Goal: Task Accomplishment & Management: Manage account settings

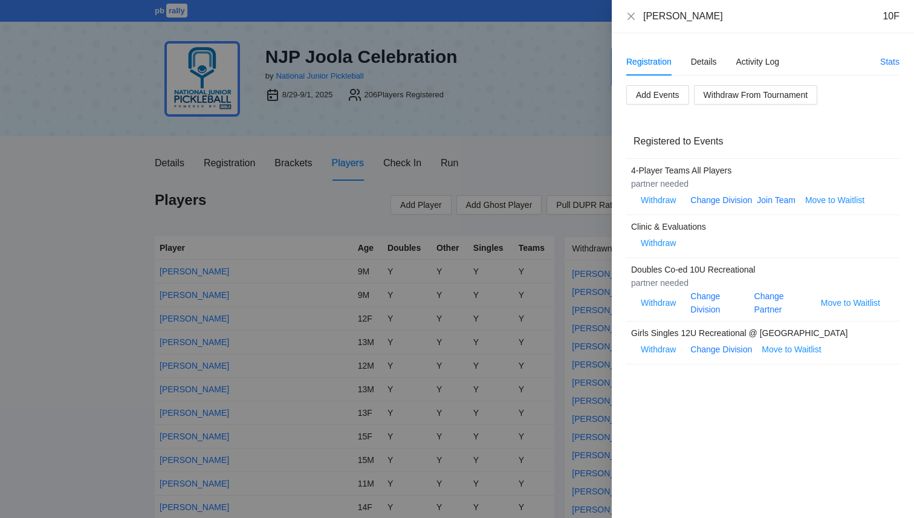
scroll to position [4286, 0]
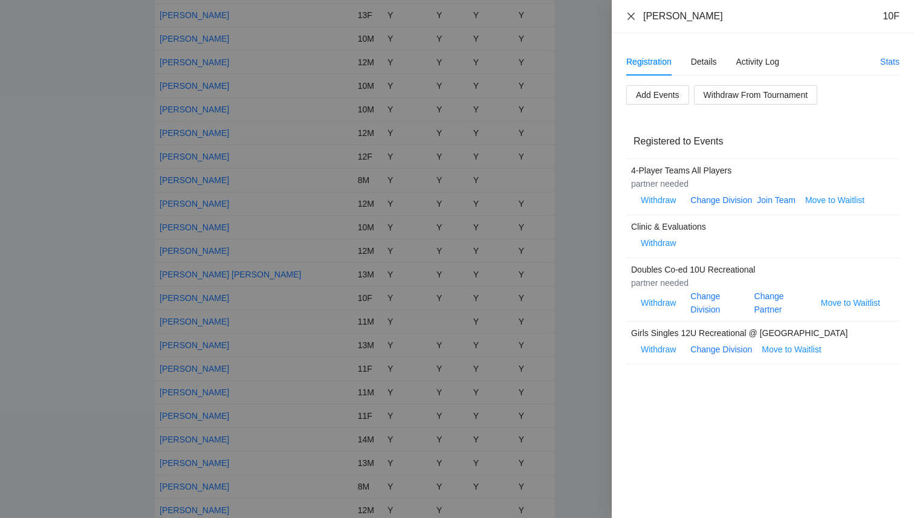
click at [631, 13] on icon "close" at bounding box center [631, 16] width 10 height 10
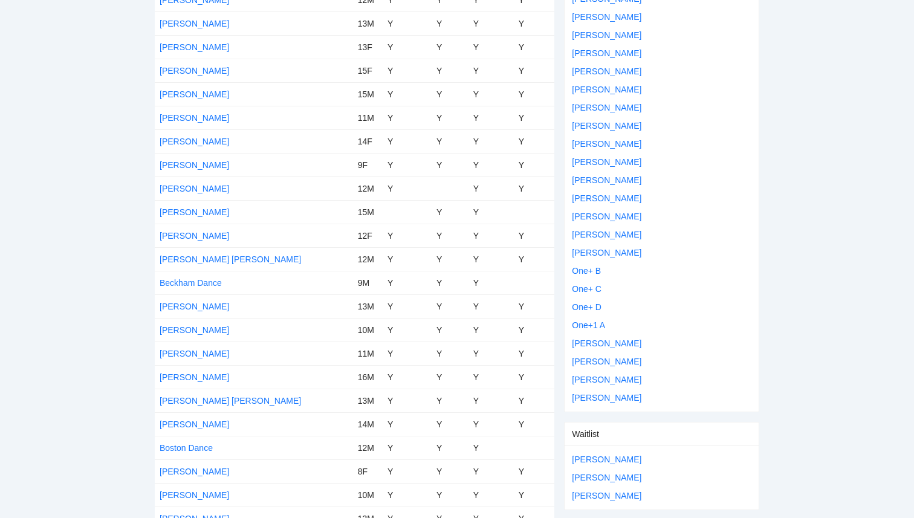
scroll to position [0, 0]
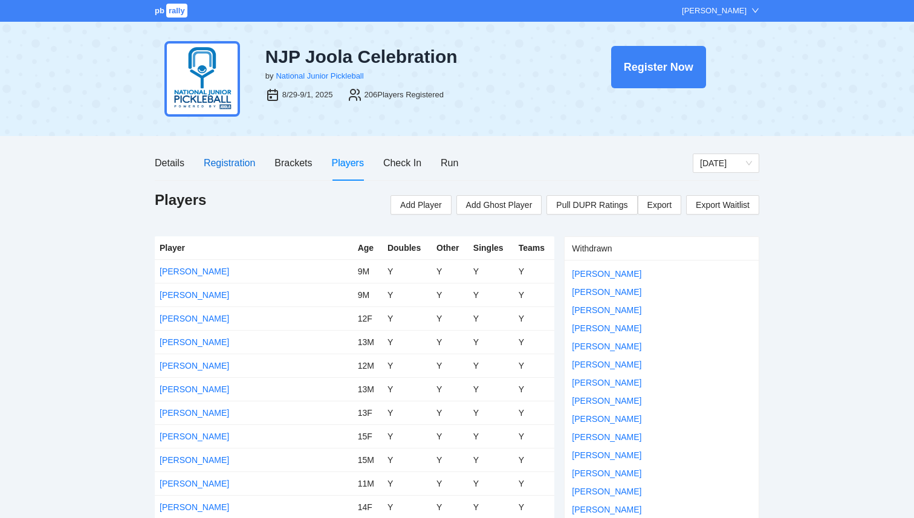
click at [233, 159] on div "Registration" at bounding box center [229, 162] width 51 height 15
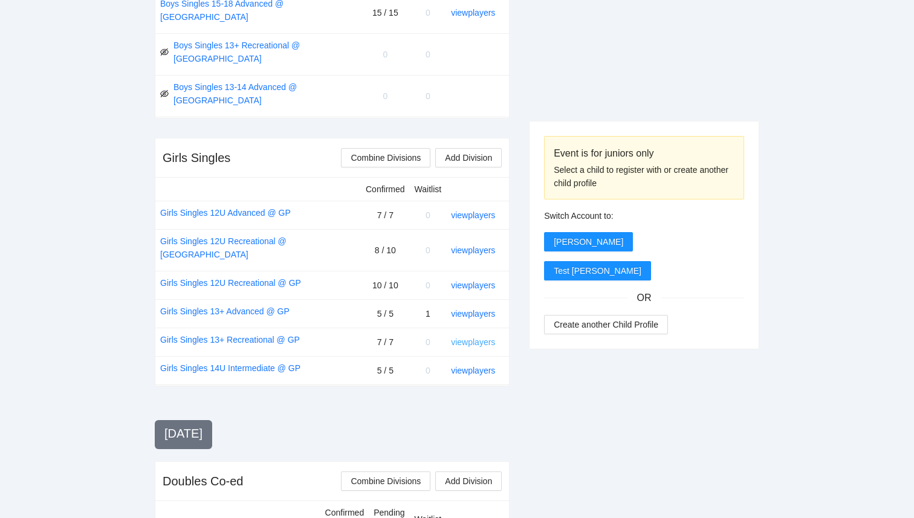
scroll to position [946, 0]
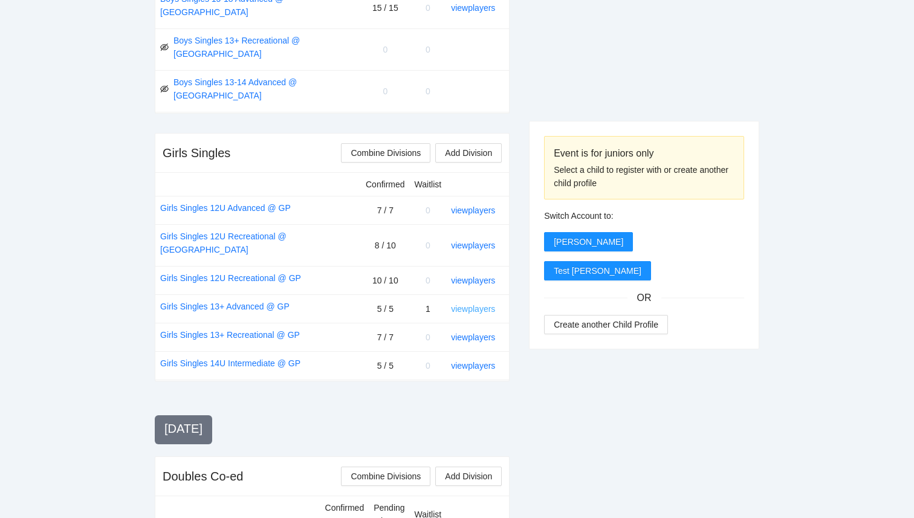
click at [483, 304] on link "view players" at bounding box center [473, 309] width 44 height 10
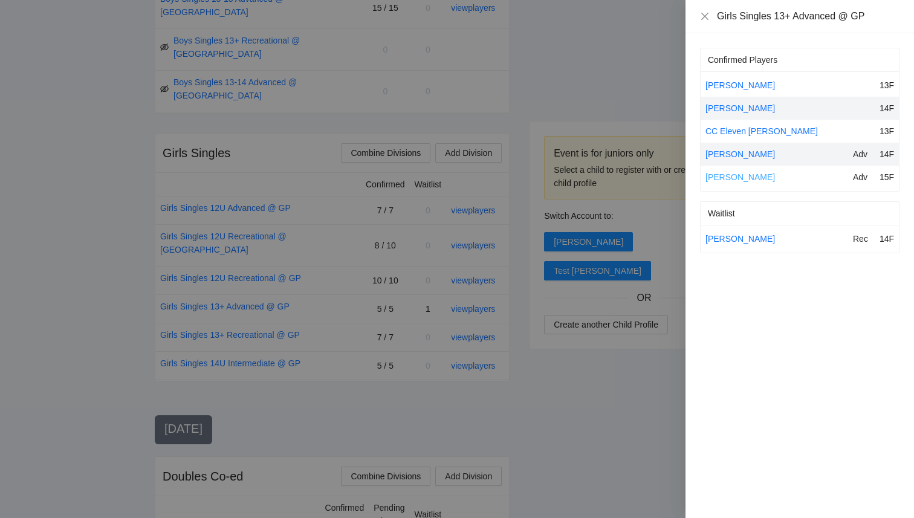
click at [742, 178] on link "Victoria Simon" at bounding box center [739, 177] width 69 height 10
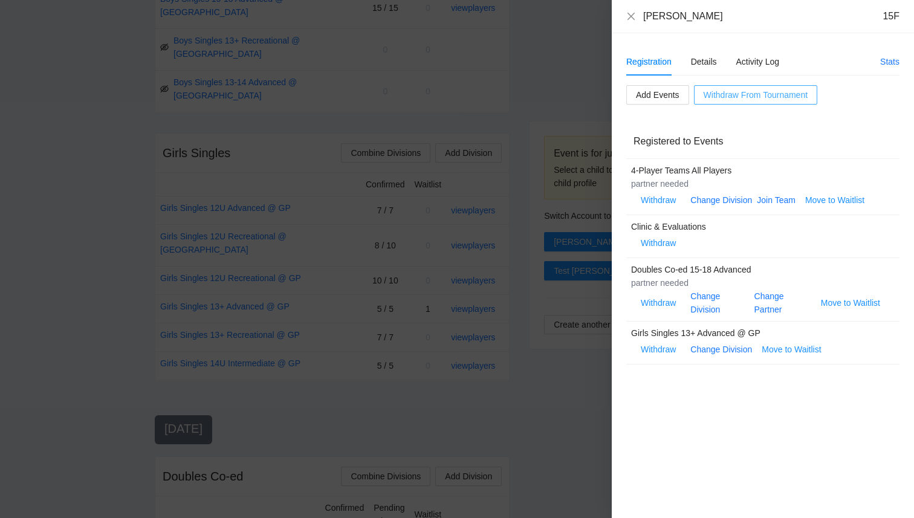
click at [726, 94] on span "Withdraw From Tournament" at bounding box center [755, 94] width 104 height 13
click at [775, 61] on span "OK" at bounding box center [778, 56] width 12 height 13
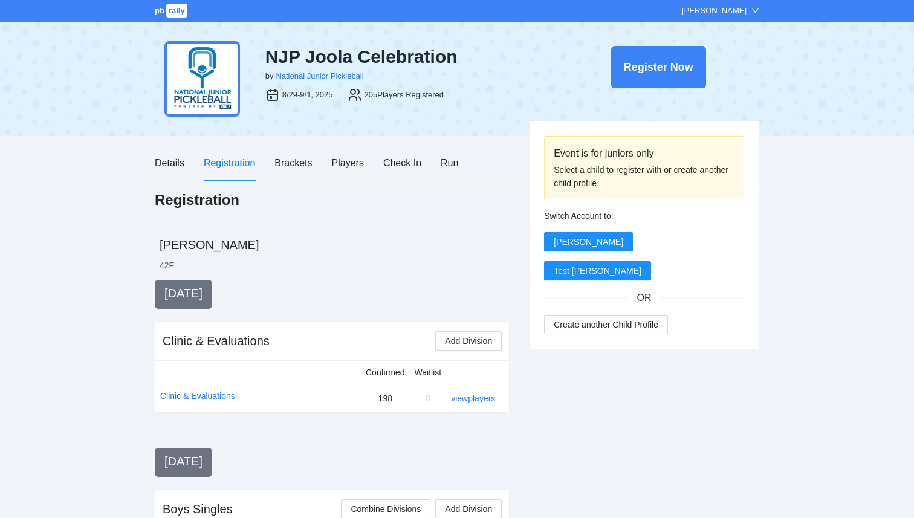
scroll to position [946, 0]
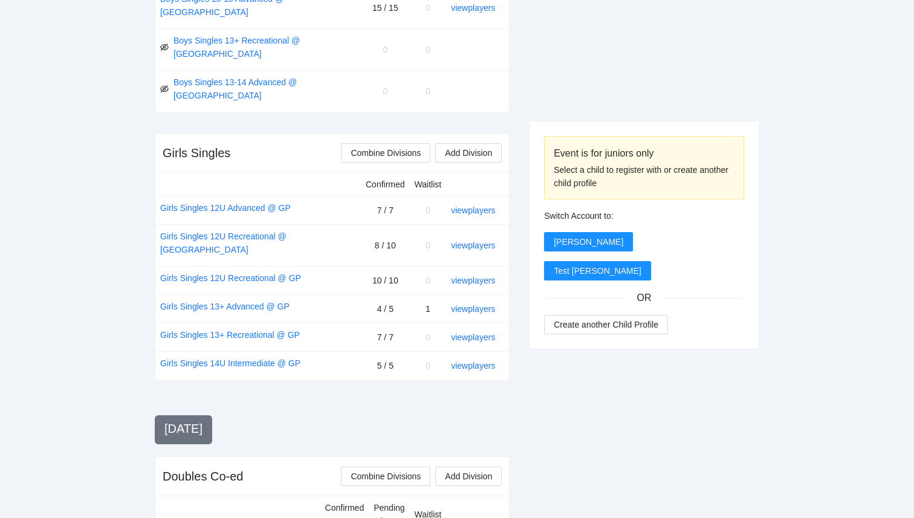
click at [473, 302] on div "view players" at bounding box center [475, 308] width 48 height 13
click at [477, 304] on link "view players" at bounding box center [473, 309] width 44 height 10
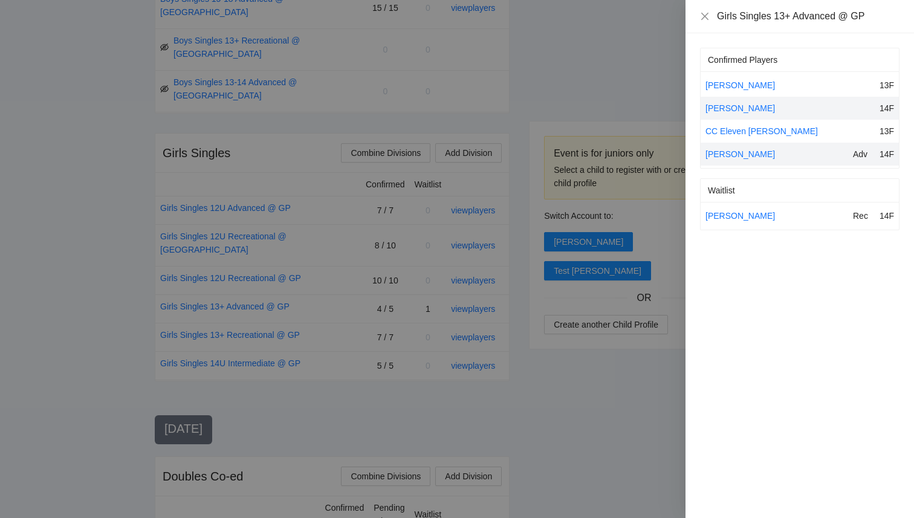
click at [728, 222] on div "[PERSON_NAME]" at bounding box center [776, 215] width 143 height 13
click at [728, 216] on link "[PERSON_NAME]" at bounding box center [739, 216] width 69 height 10
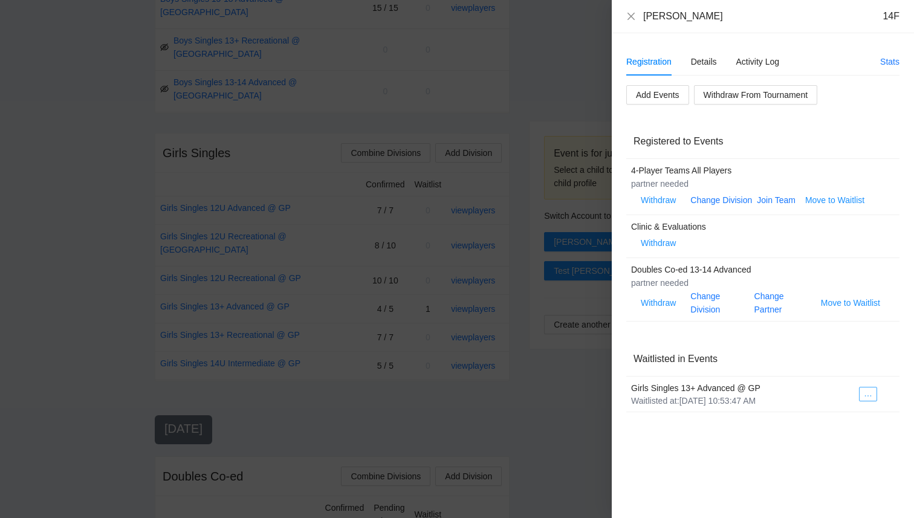
click at [867, 400] on icon "ellipsis" at bounding box center [867, 396] width 8 height 8
click at [862, 419] on span "Register to Event" at bounding box center [835, 415] width 76 height 13
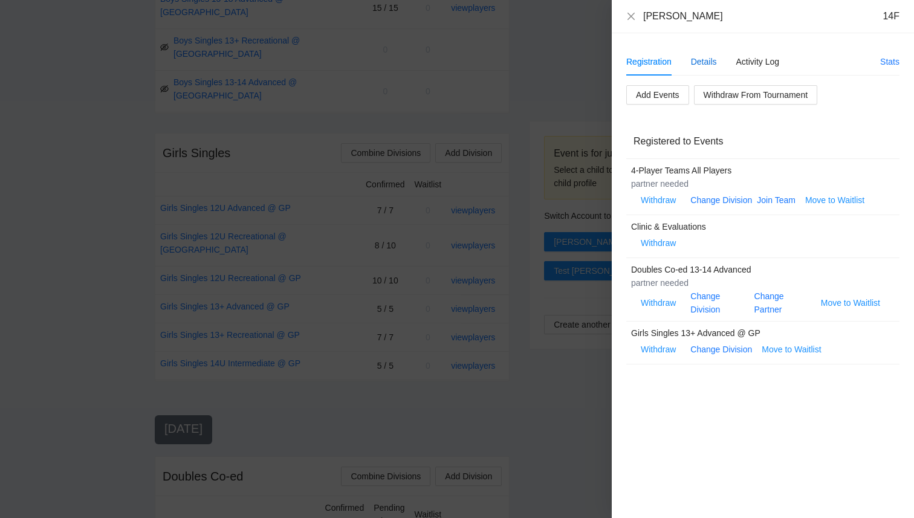
click at [698, 62] on div "Details" at bounding box center [704, 61] width 26 height 13
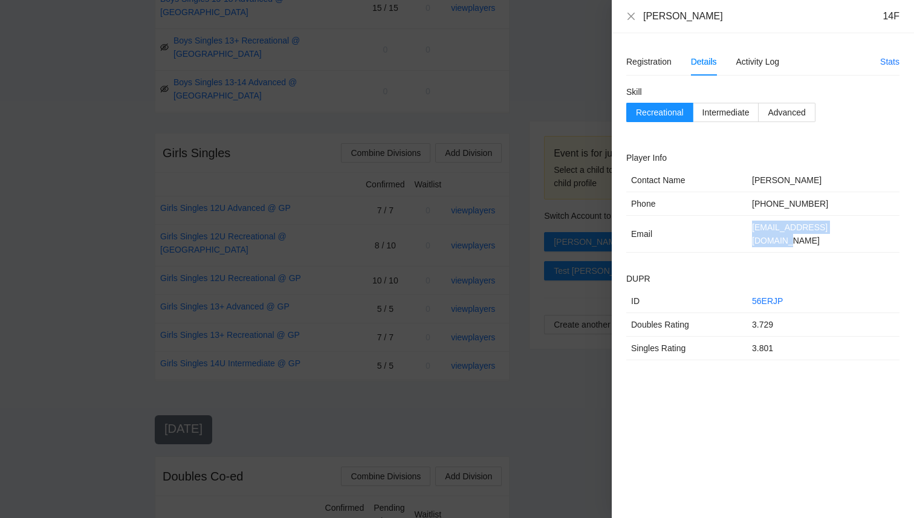
drag, startPoint x: 851, startPoint y: 228, endPoint x: 746, endPoint y: 226, distance: 105.2
click at [747, 226] on td "[EMAIL_ADDRESS][DOMAIN_NAME]" at bounding box center [823, 234] width 152 height 37
copy td "[EMAIL_ADDRESS][DOMAIN_NAME]"
click at [627, 16] on icon "close" at bounding box center [631, 16] width 10 height 10
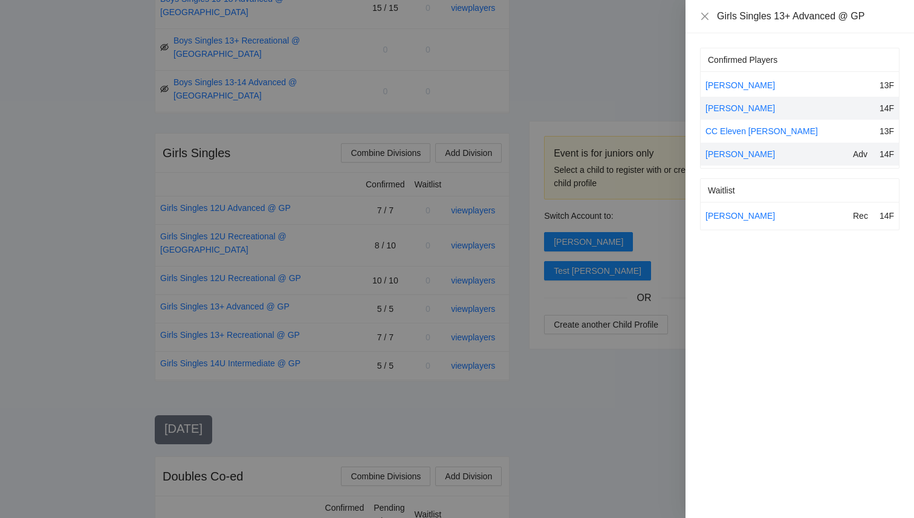
click at [597, 51] on div at bounding box center [457, 259] width 914 height 518
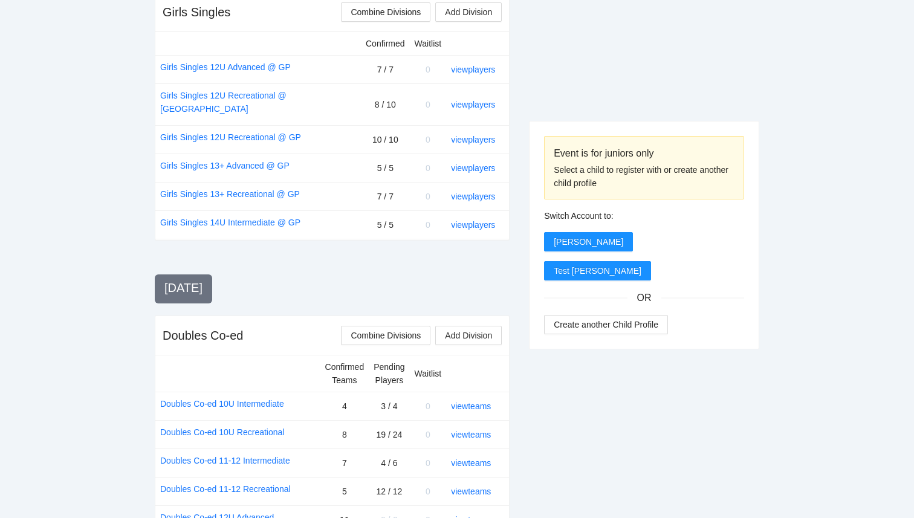
scroll to position [1087, 0]
click at [476, 514] on link "view teams" at bounding box center [471, 519] width 40 height 10
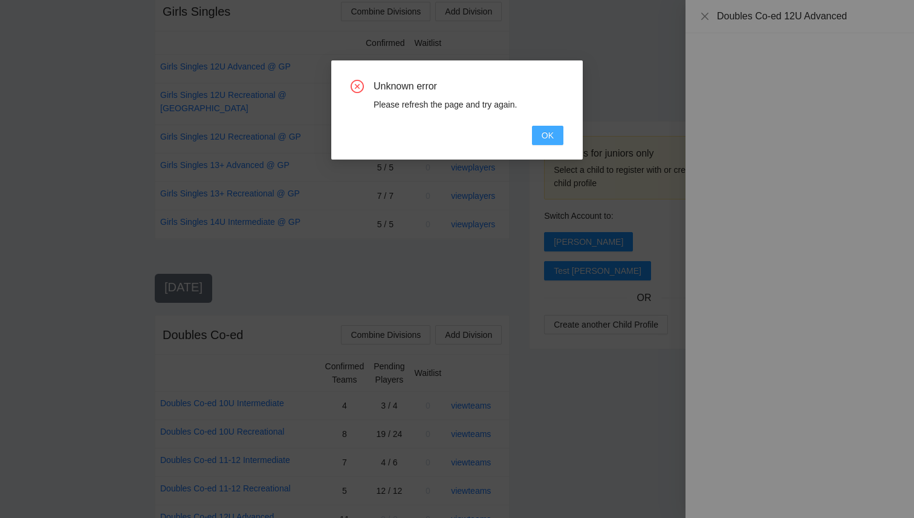
click at [550, 127] on button "OK" at bounding box center [547, 135] width 31 height 19
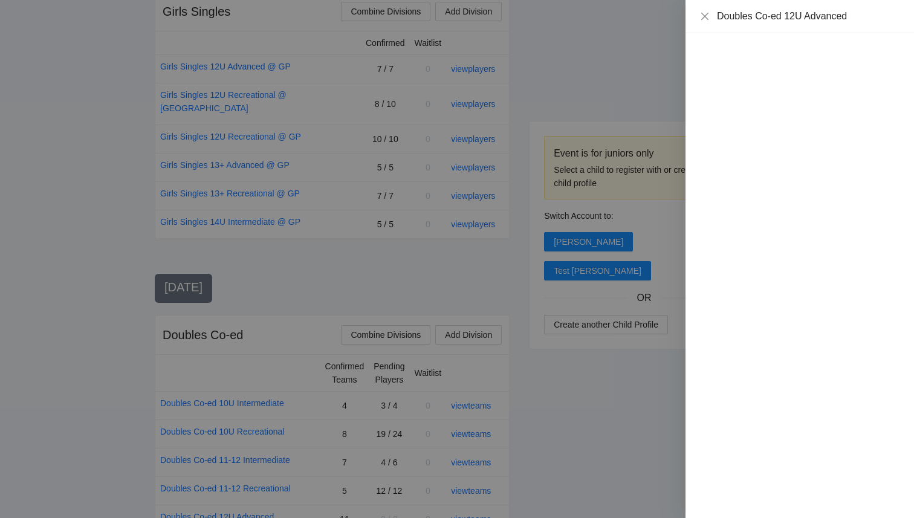
click at [314, 427] on div at bounding box center [457, 259] width 914 height 518
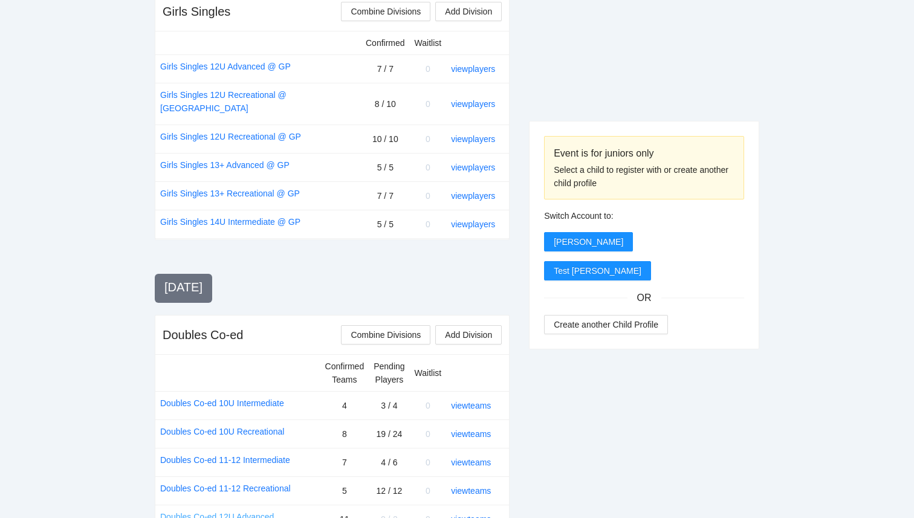
click at [264, 510] on link "Doubles Co-ed 12U Advanced" at bounding box center [217, 516] width 114 height 13
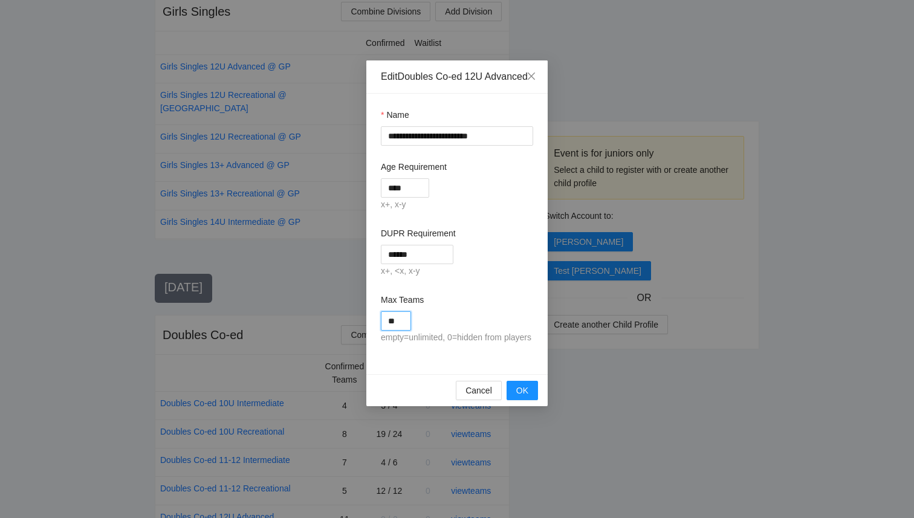
click at [408, 331] on input "**" at bounding box center [396, 320] width 30 height 19
type input "**"
click at [521, 397] on span "OK" at bounding box center [522, 390] width 12 height 13
click at [516, 397] on span "OK" at bounding box center [522, 390] width 12 height 13
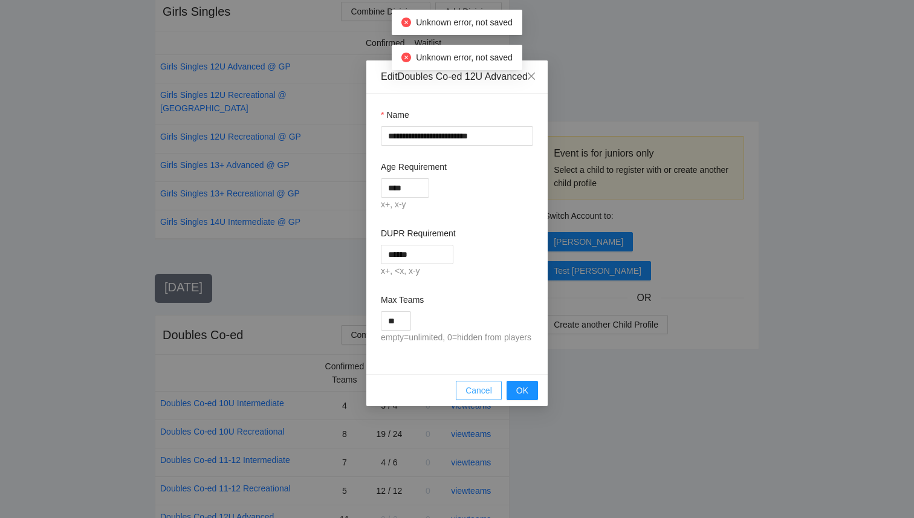
click at [482, 397] on span "Cancel" at bounding box center [478, 390] width 27 height 13
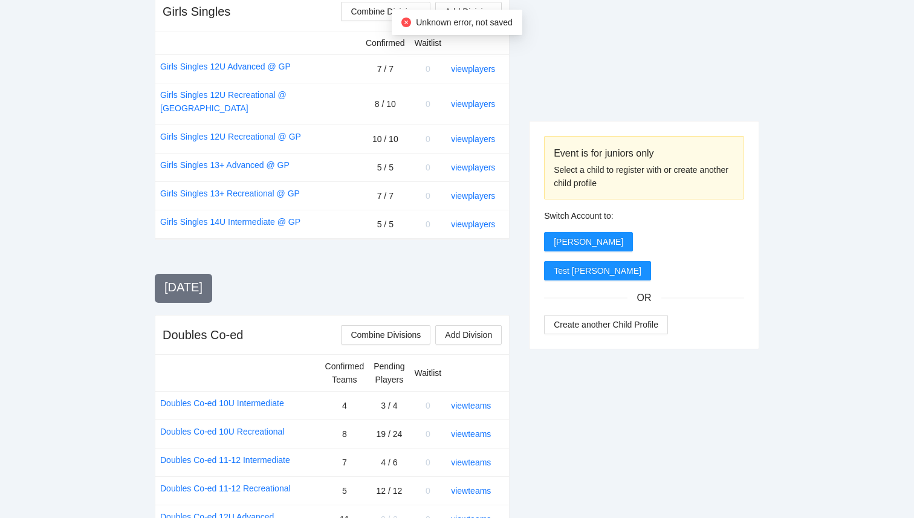
click at [509, 505] on td "view teams" at bounding box center [477, 519] width 63 height 28
click at [486, 514] on link "view teams" at bounding box center [471, 519] width 40 height 10
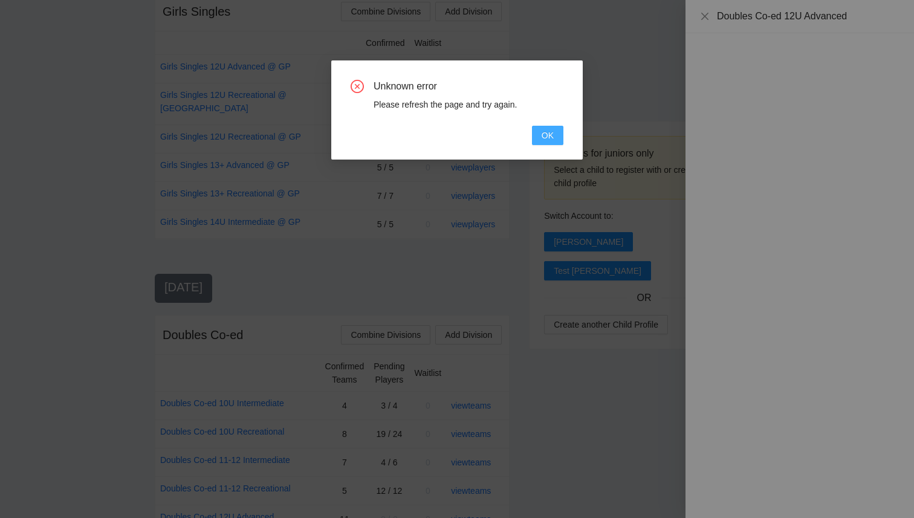
click at [548, 138] on span "OK" at bounding box center [547, 135] width 12 height 13
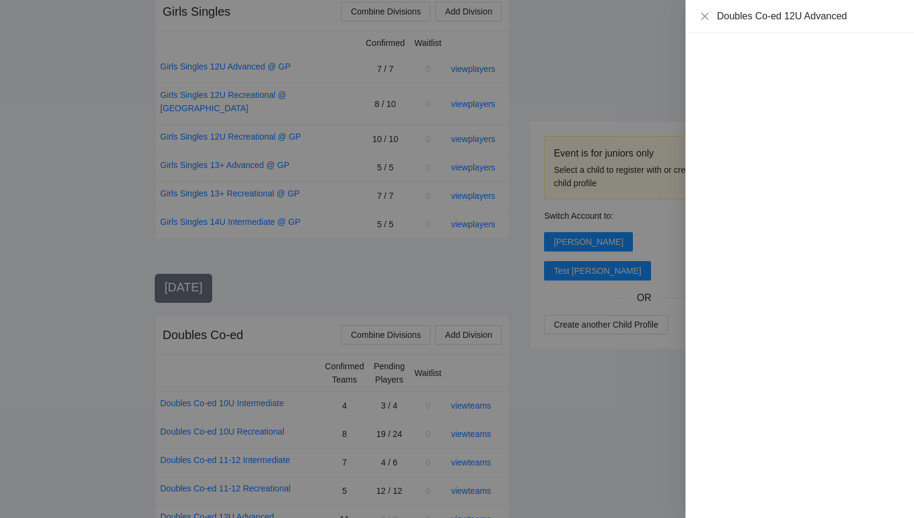
click at [550, 324] on div at bounding box center [457, 259] width 914 height 518
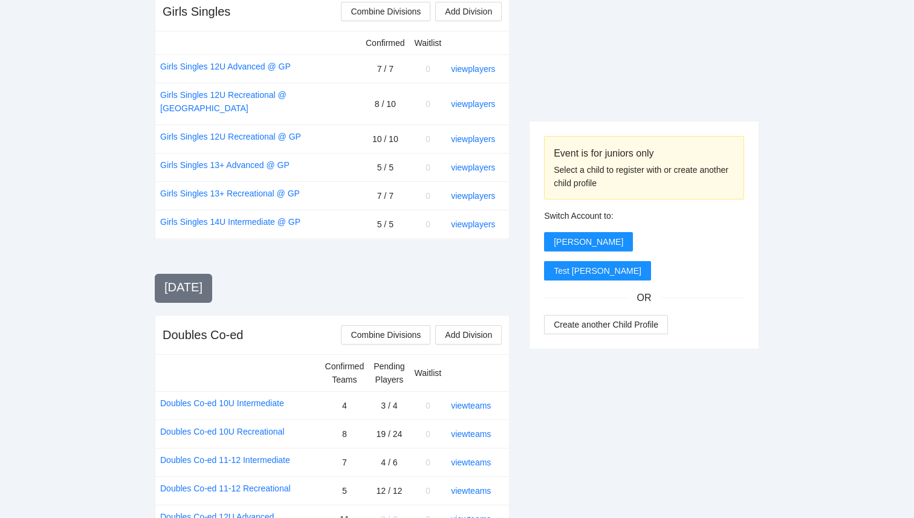
drag, startPoint x: 155, startPoint y: 424, endPoint x: 413, endPoint y: 422, distance: 258.6
click at [415, 505] on tr "Doubles Co-ed 12U Advanced 11 0 / -2 0 view teams" at bounding box center [331, 519] width 353 height 28
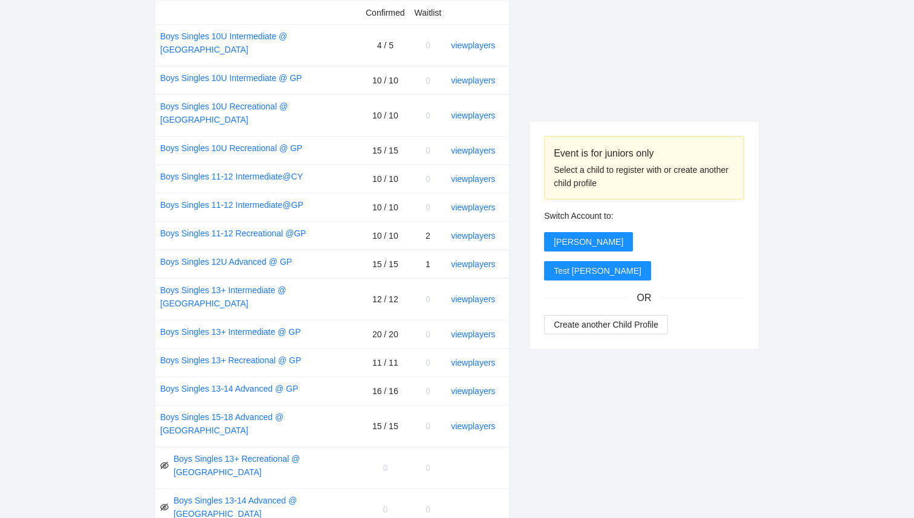
scroll to position [530, 0]
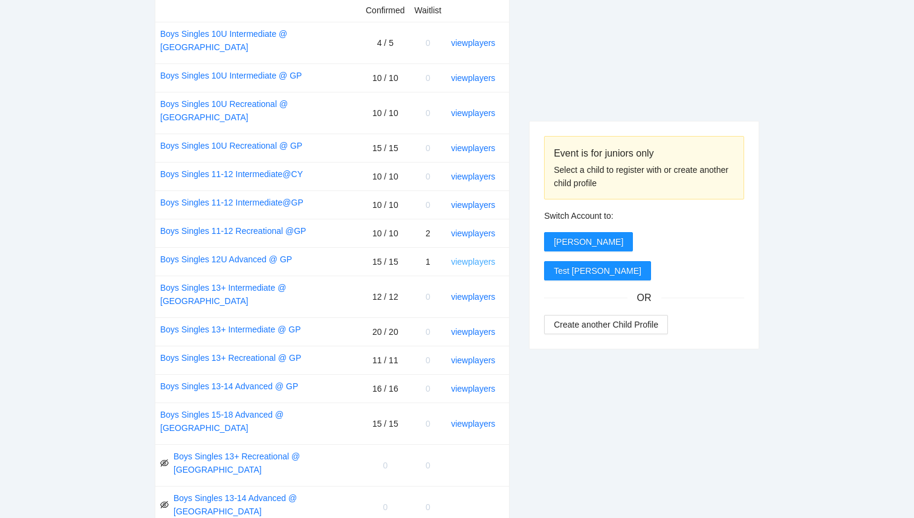
click at [466, 257] on link "view players" at bounding box center [473, 262] width 44 height 10
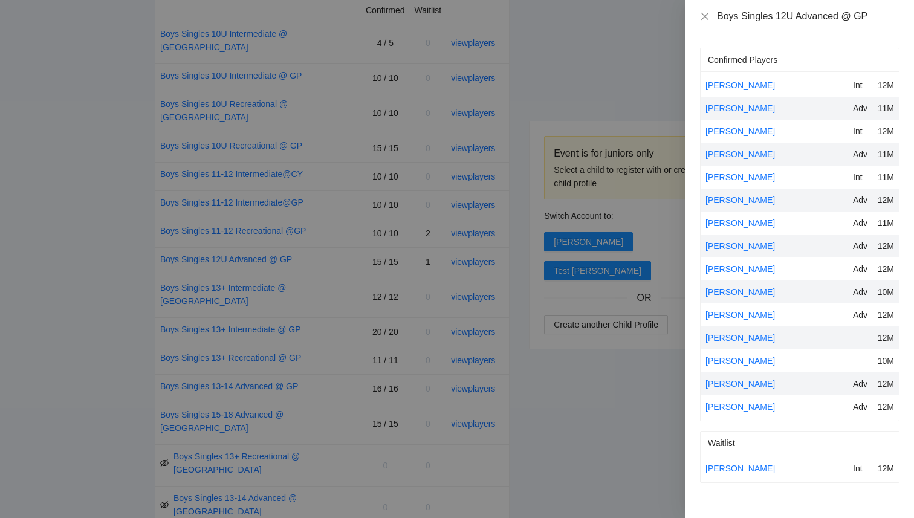
click at [627, 414] on div at bounding box center [457, 259] width 914 height 518
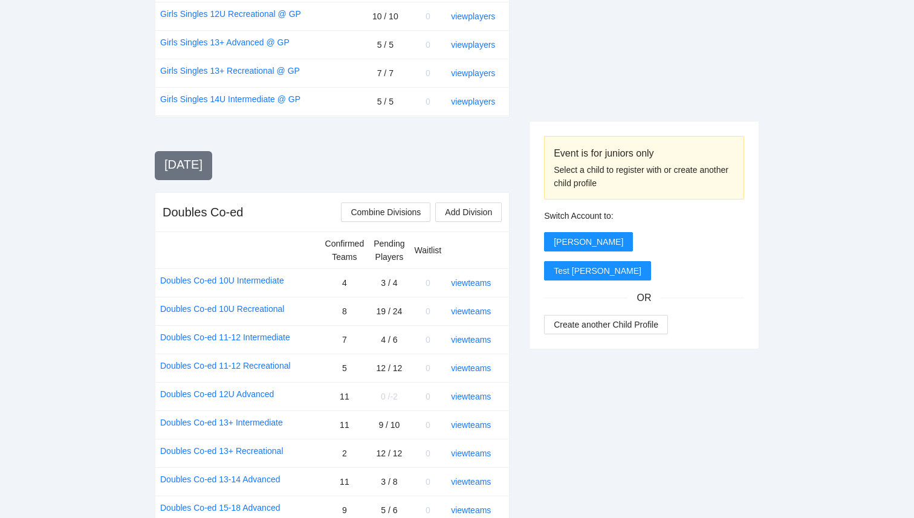
scroll to position [1214, 0]
